Goal: Task Accomplishment & Management: Use online tool/utility

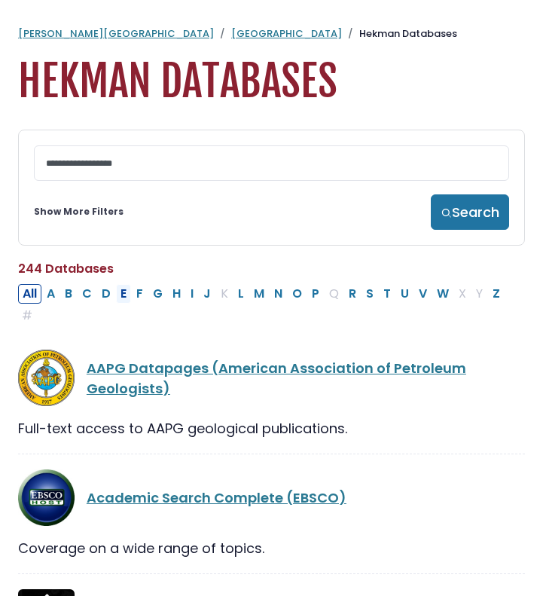
click at [124, 295] on button "E" at bounding box center [123, 294] width 15 height 20
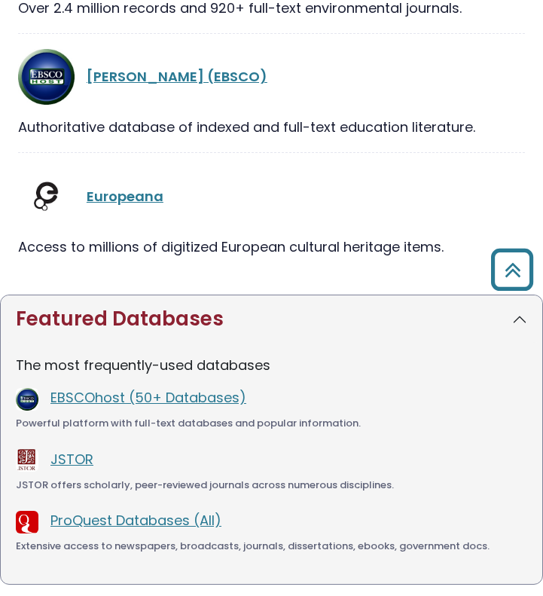
scroll to position [3702, 0]
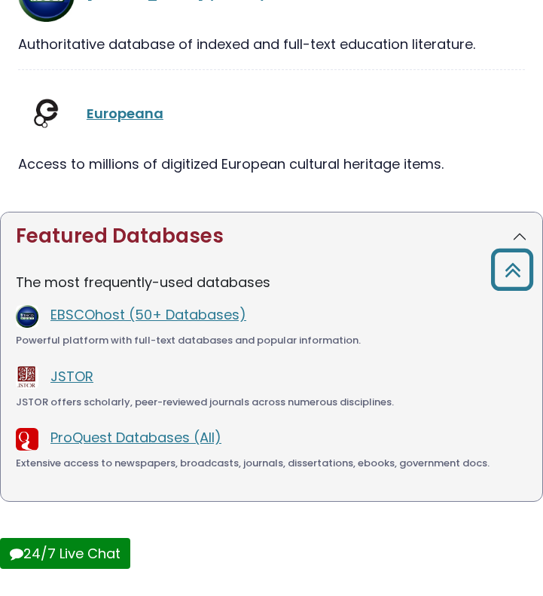
click at [64, 538] on button "24/7 Live Chat" at bounding box center [65, 553] width 130 height 31
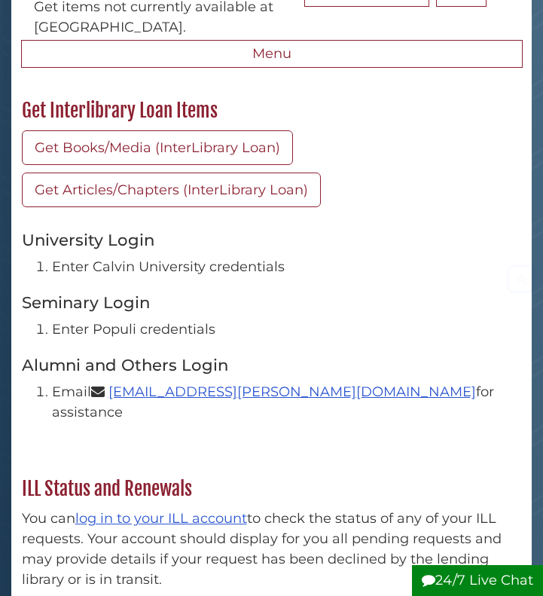
scroll to position [175, 0]
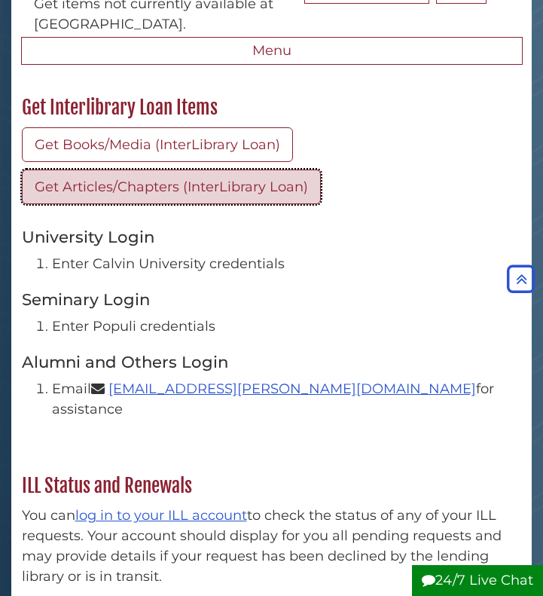
click at [273, 187] on link "Get Articles/Chapters (InterLibrary Loan)" at bounding box center [171, 187] width 299 height 35
